Goal: Information Seeking & Learning: Understand process/instructions

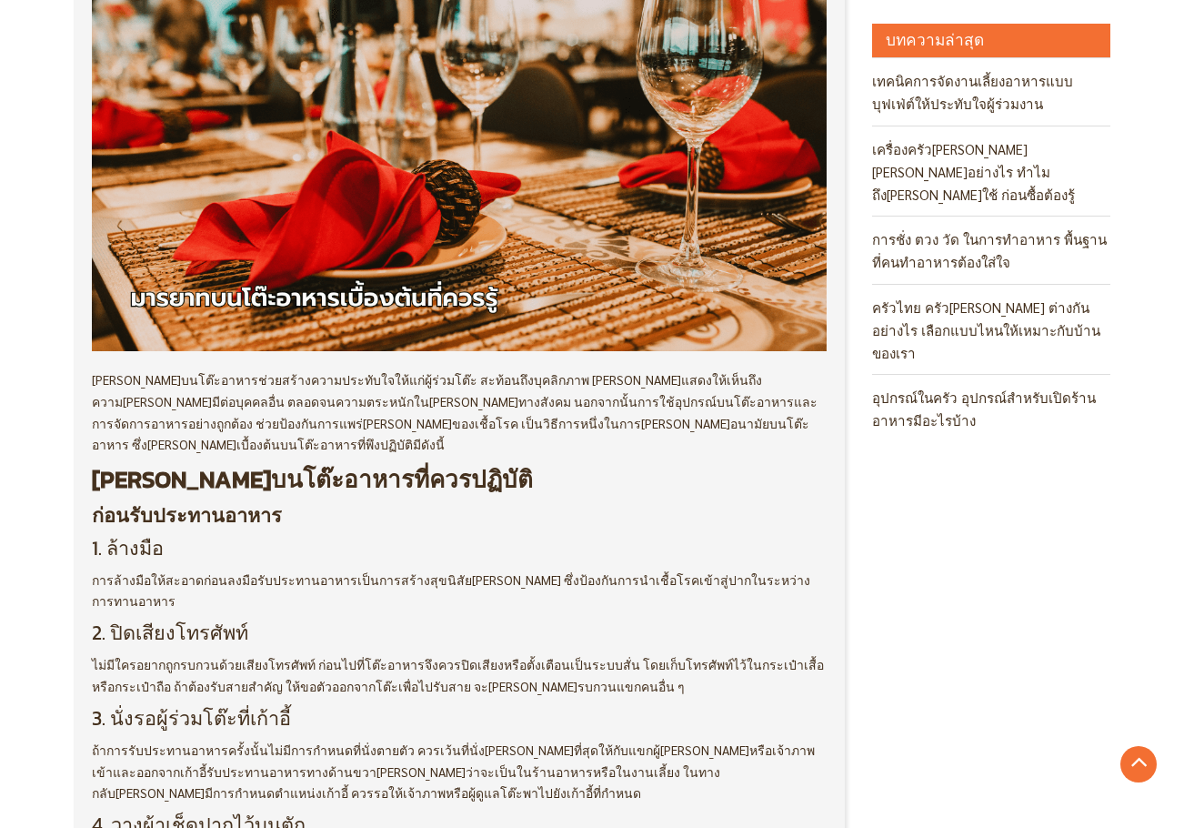
scroll to position [91, 0]
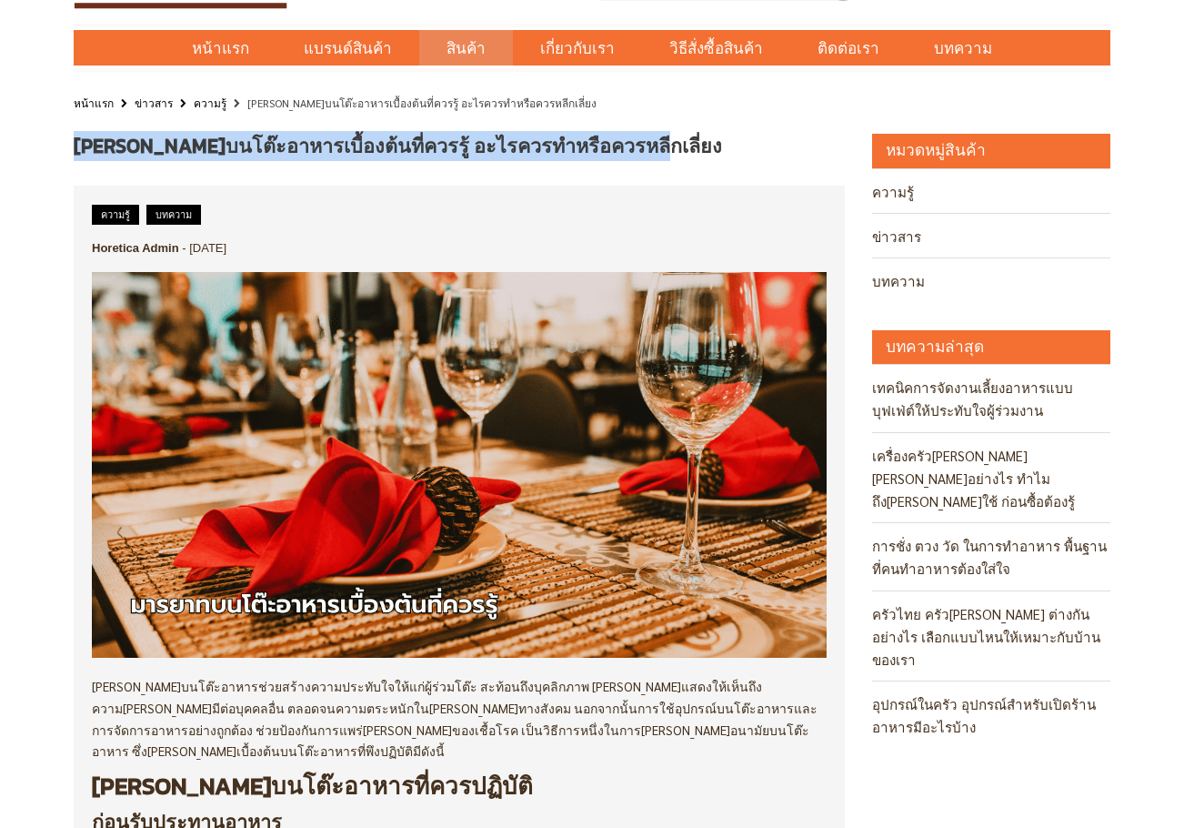
drag, startPoint x: 614, startPoint y: 151, endPoint x: 75, endPoint y: 141, distance: 539.4
click at [75, 141] on h1 "[PERSON_NAME]บนโต๊ะอาหารเบื้องต้นที่ควรรู้ อะไรควรทำหรือควรหลีกเลี่ยง" at bounding box center [459, 146] width 771 height 25
copy span "[PERSON_NAME]บนโต๊ะอาหารเบื้องต้นที่ควรรู้ อะไรควรทำหรือควรหลีกเลี่ยง"
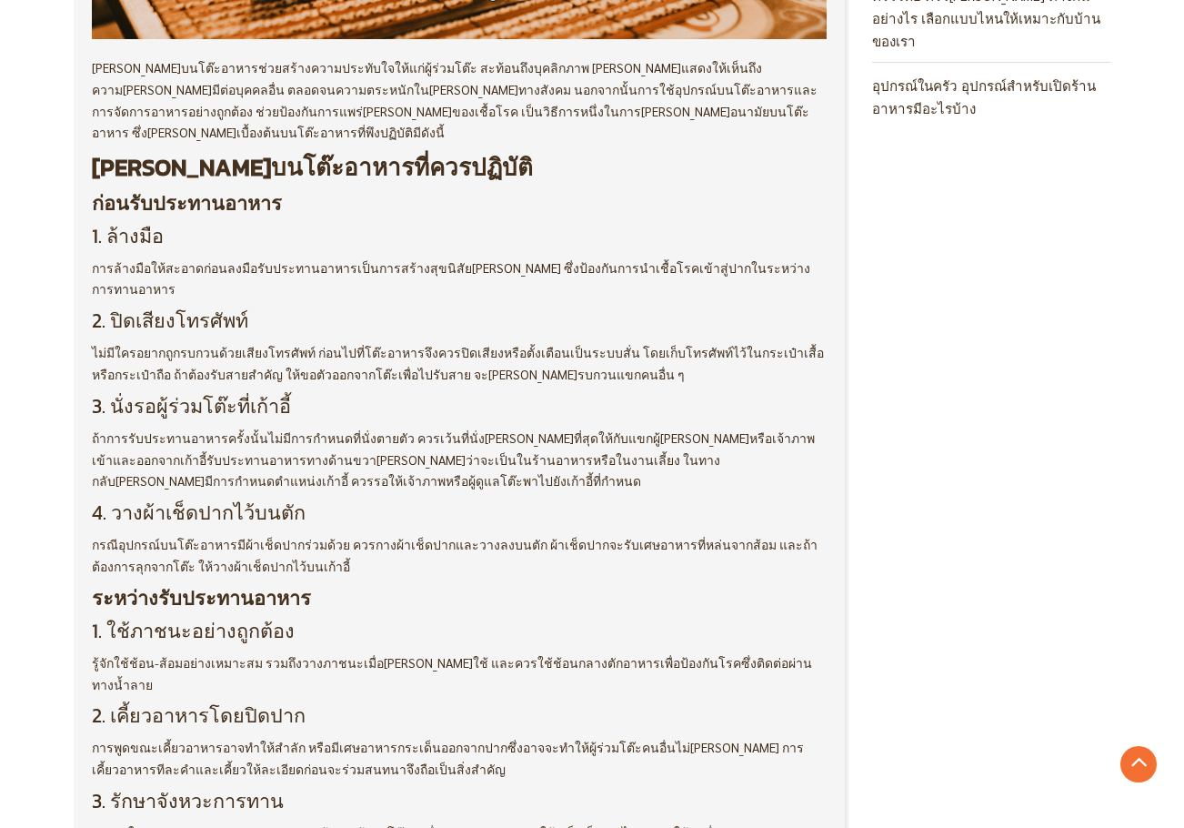
scroll to position [728, 0]
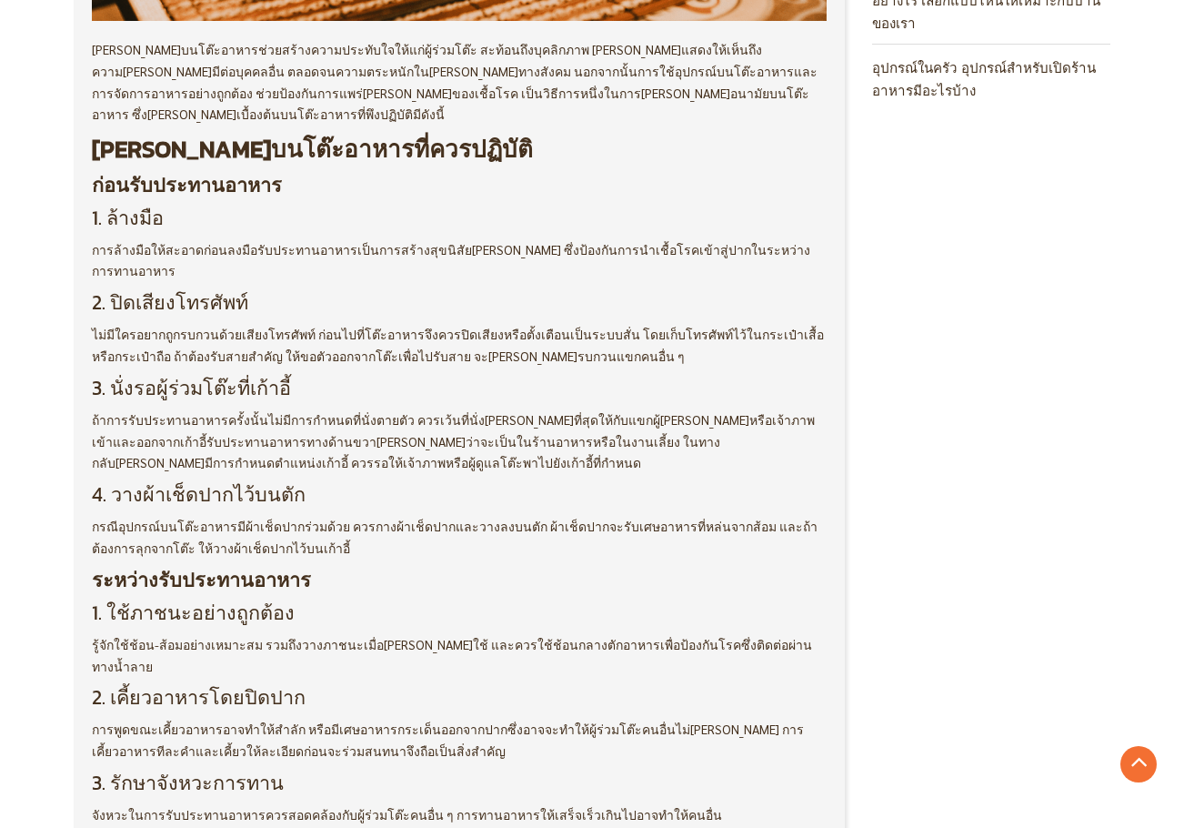
click at [269, 601] on h3 "1. ใช้ภาชนะอย่างถูกต้อง" at bounding box center [459, 613] width 735 height 24
drag, startPoint x: 281, startPoint y: 569, endPoint x: 50, endPoint y: 563, distance: 231.1
click at [50, 563] on div "[PERSON_NAME]บนโต๊ะอาหารเบื้องต้นที่ควรรู้ อะไรควรทำหรือควรหลีกเลี่ยง ความรู้ บ…" at bounding box center [592, 793] width 1184 height 2593
copy h3 "1. ใช้ภาชนะอย่างถูกต้อง"
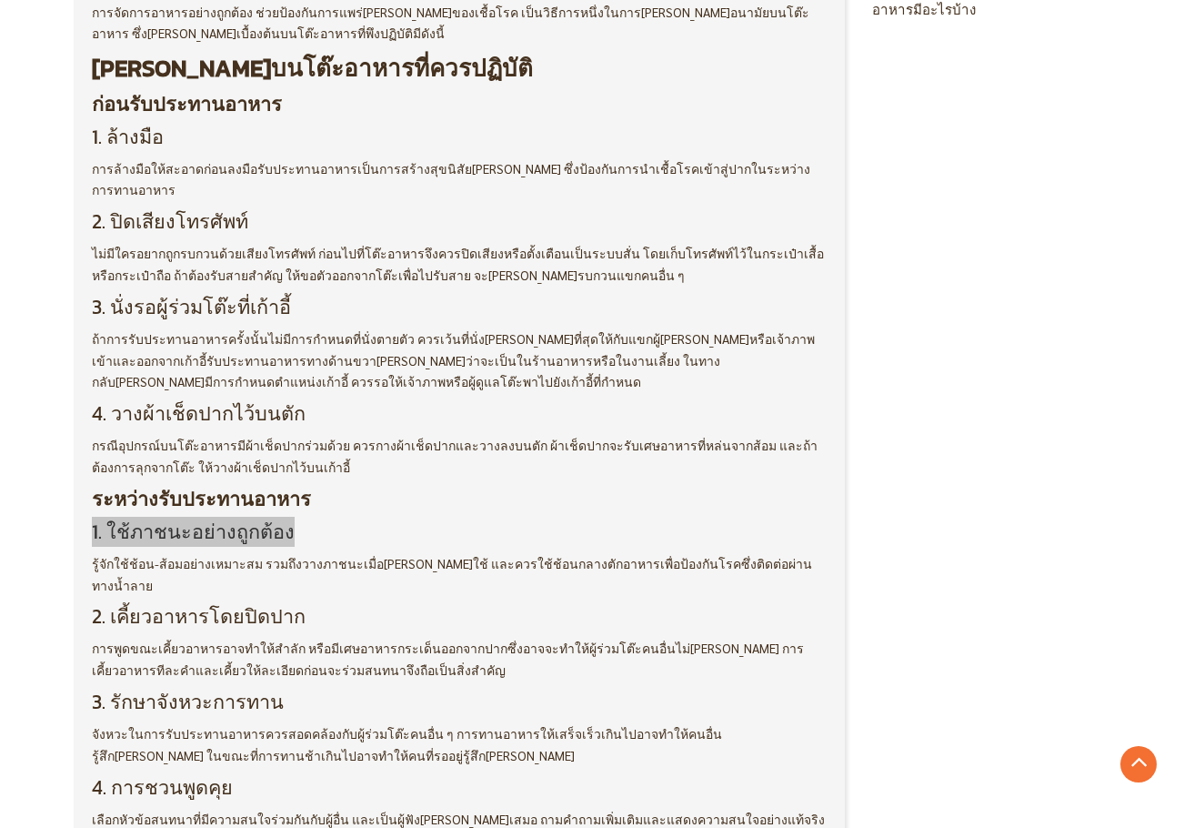
scroll to position [1000, 0]
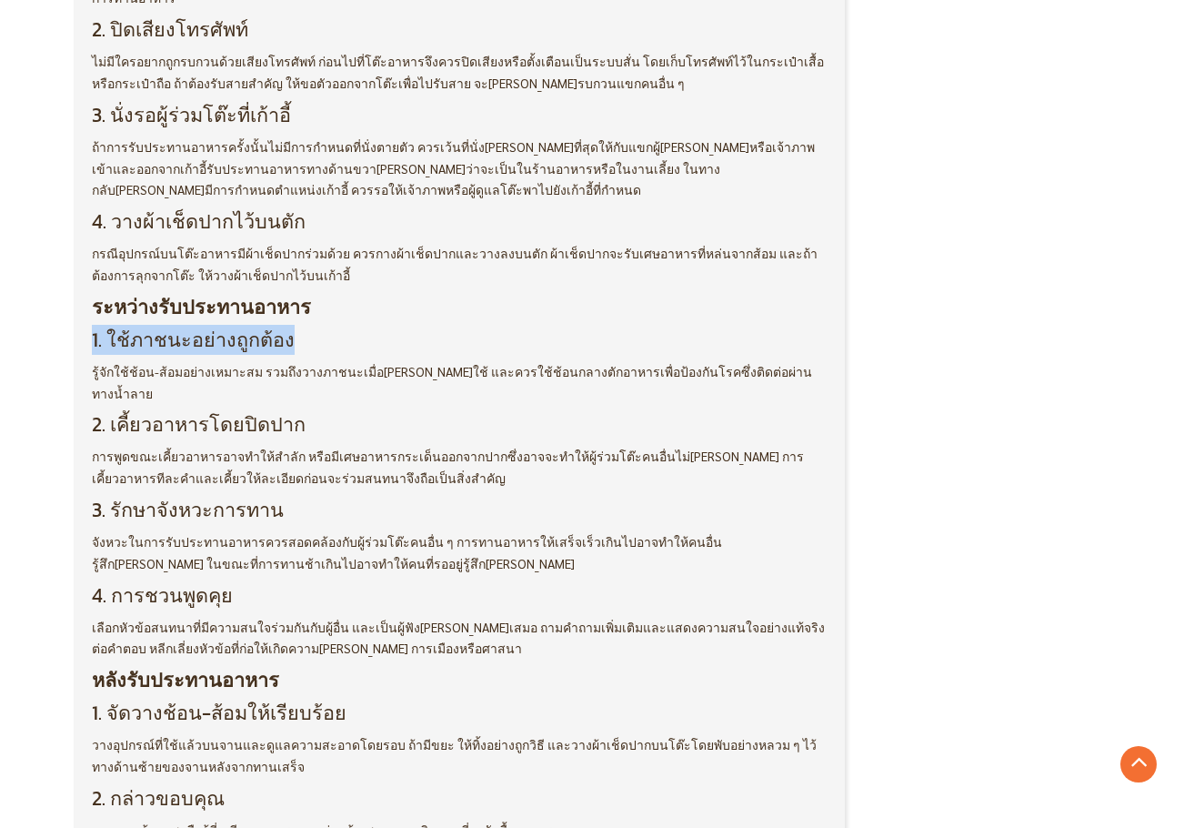
drag, startPoint x: 287, startPoint y: 444, endPoint x: 105, endPoint y: 447, distance: 182.8
click at [105, 498] on h3 "3. รักษาจังหวะการทาน" at bounding box center [459, 510] width 735 height 24
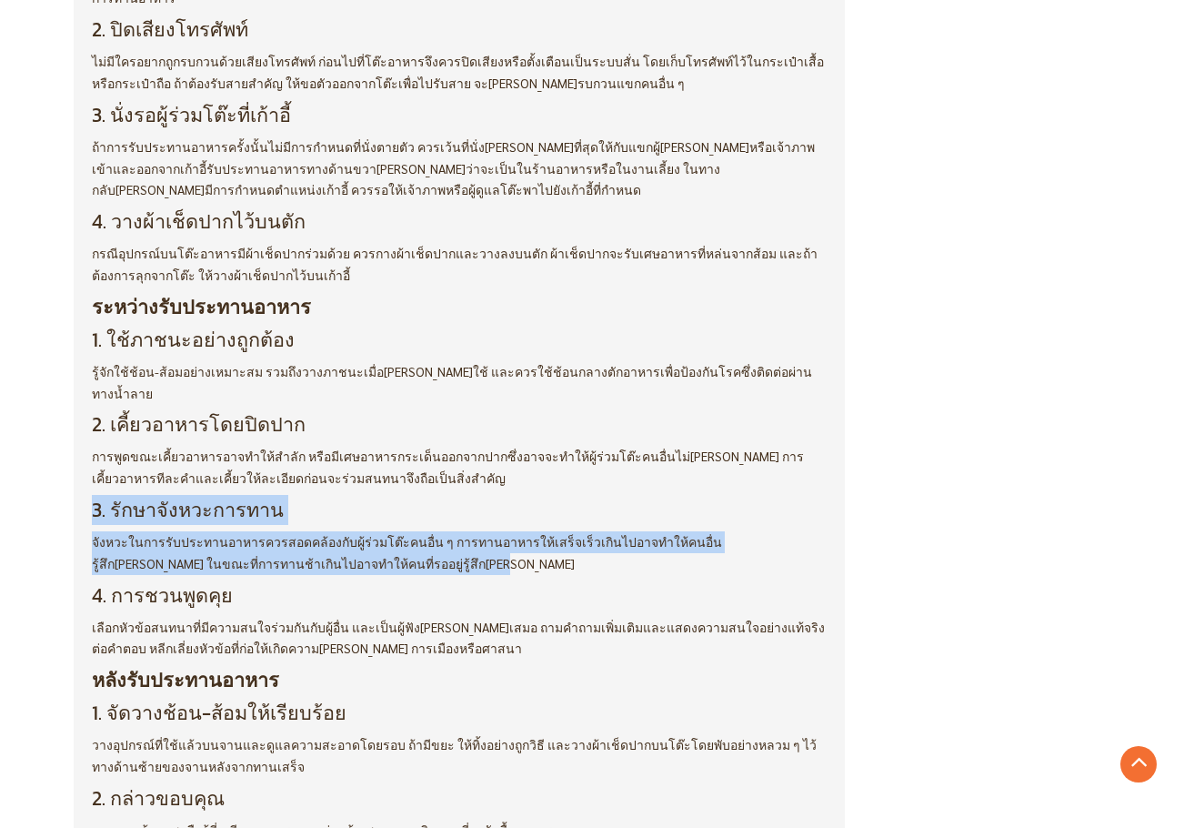
drag, startPoint x: 345, startPoint y: 501, endPoint x: 69, endPoint y: 436, distance: 283.2
click at [69, 436] on div "[PERSON_NAME]บนโต๊ะอาหารเบื้องต้นที่ควรรู้ อะไรควรทำหรือควรหลีกเลี่ยง ความรู้ บ…" at bounding box center [459, 520] width 798 height 2593
copy div "3. รักษาจังหวะการทาน จังหวะในการรับประทานอาหารควรสอดคล้องกับผู้ร่วมโต๊ะคนอื่น ๆ…"
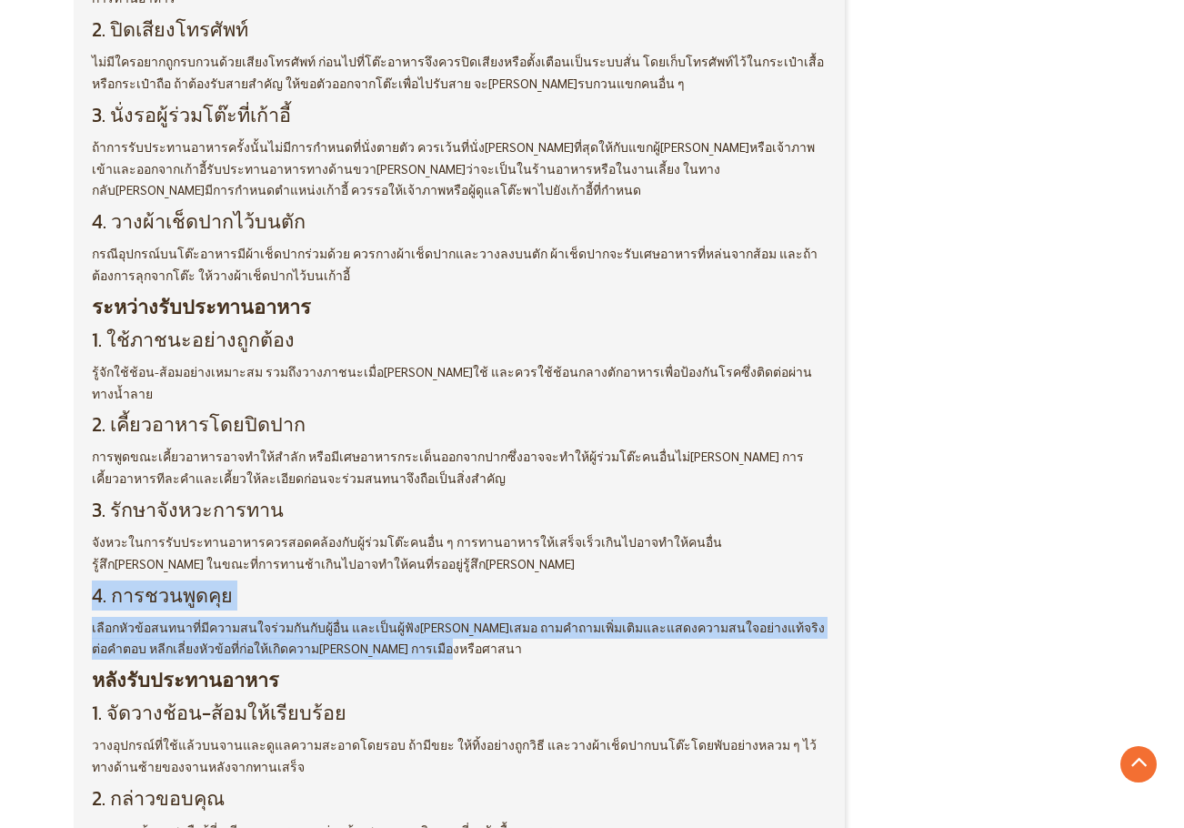
drag, startPoint x: 363, startPoint y: 583, endPoint x: 74, endPoint y: 532, distance: 293.6
click at [74, 532] on div "ความรู้ บทความ Horetica Admin - [DATE]" at bounding box center [459, 528] width 771 height 2505
copy div "4. การชวนพูดคุย เลือกหัวข้อสนทนาที่มีความสนใจร่วมกันกับผู้อื่น และเป็นผู้ฟัง[PE…"
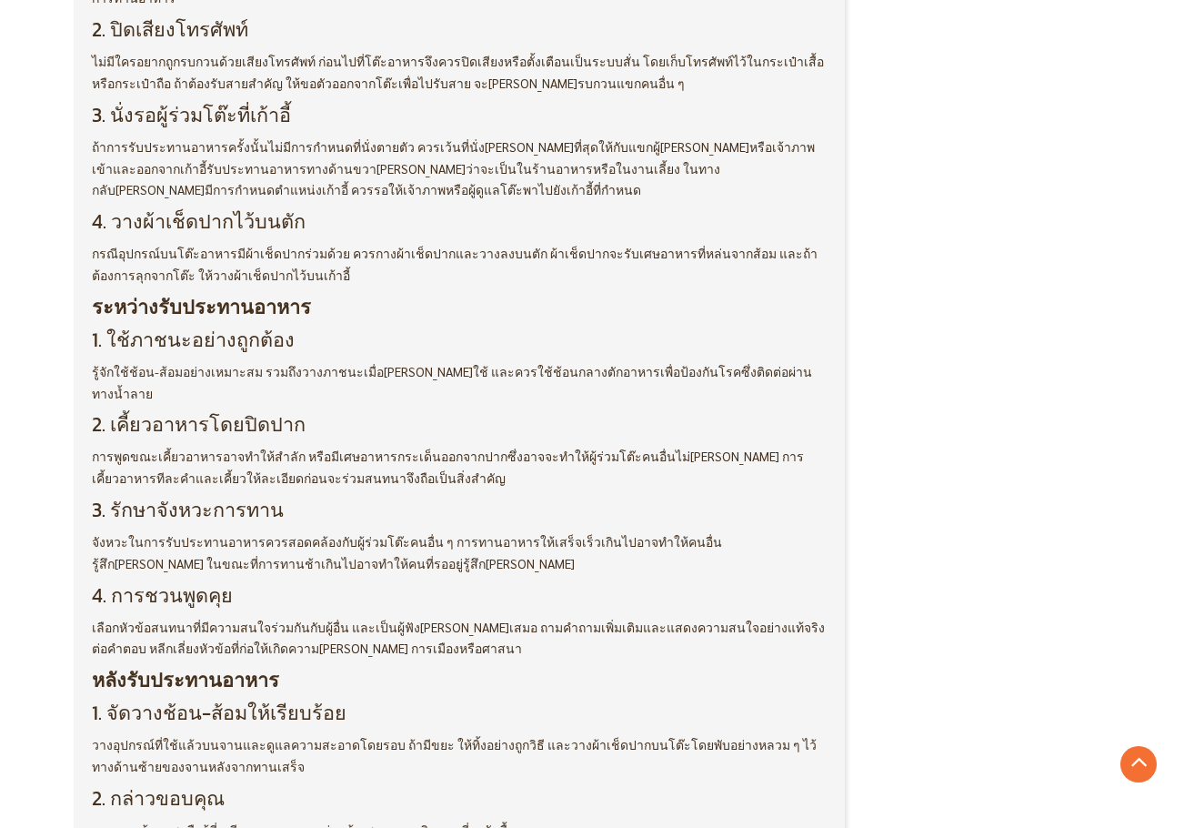
click at [334, 210] on h3 "4. วางผ้าเช็ดปากไว้บนตัก" at bounding box center [459, 222] width 735 height 24
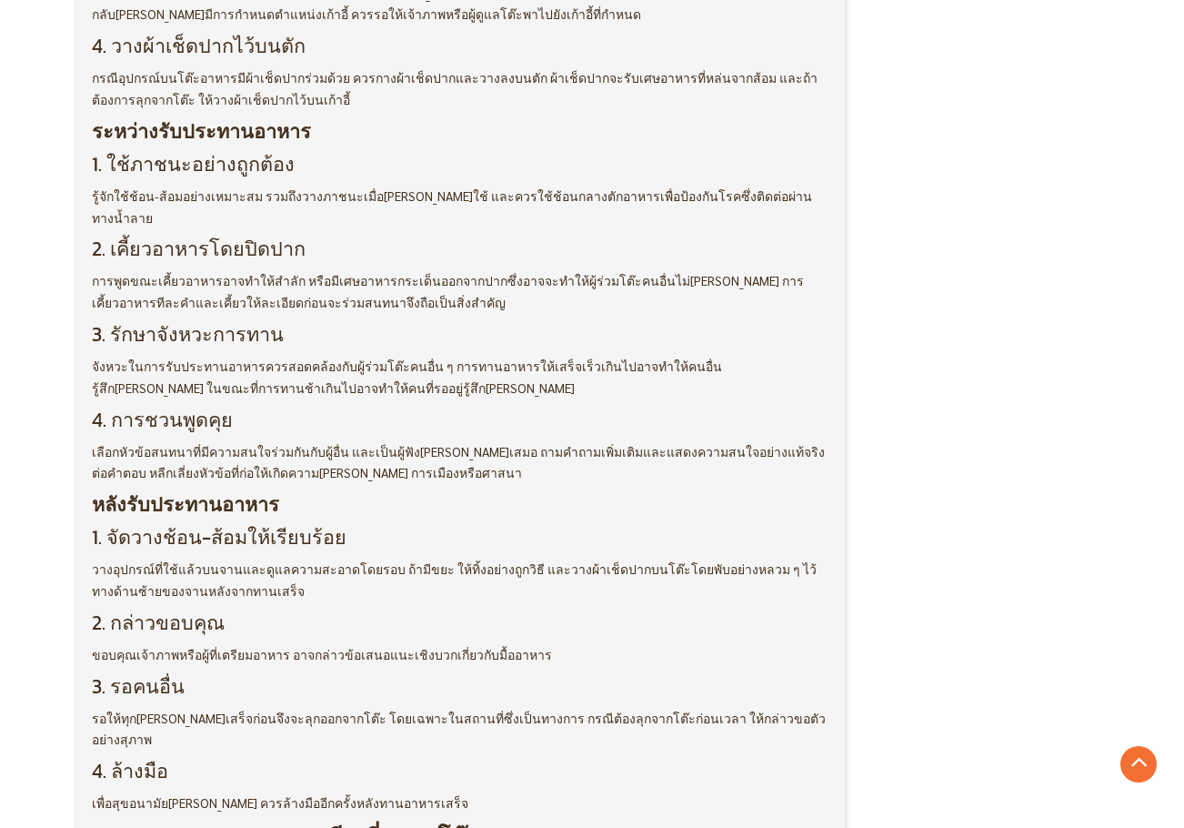
scroll to position [1182, 0]
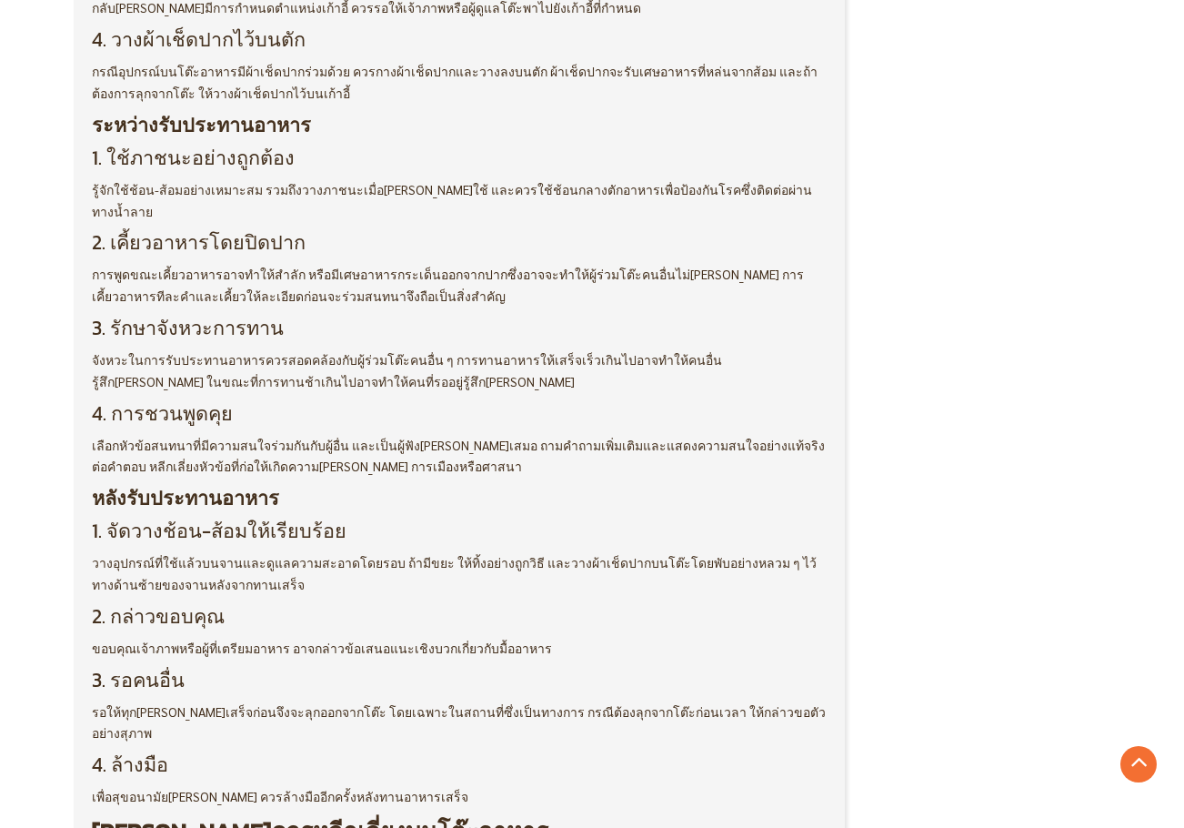
click at [316, 435] on p "เลือกหัวข้อสนทนาที่มีความสนใจร่วมกันกับผู้อื่น และเป็นผู้ฟัง[PERSON_NAME]เสมอ ถ…" at bounding box center [459, 457] width 735 height 44
